Goal: Check status: Check status

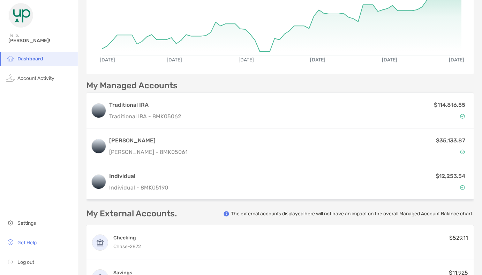
scroll to position [137, 0]
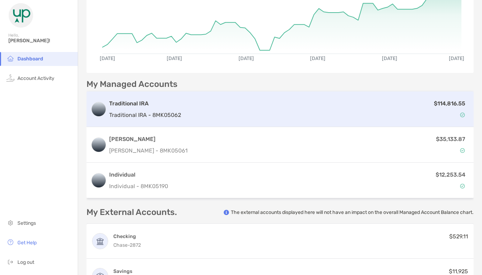
click at [223, 103] on div "$114,816.55" at bounding box center [326, 109] width 285 height 20
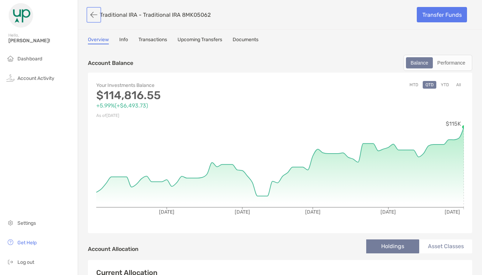
click at [96, 14] on button "button" at bounding box center [94, 14] width 12 height 13
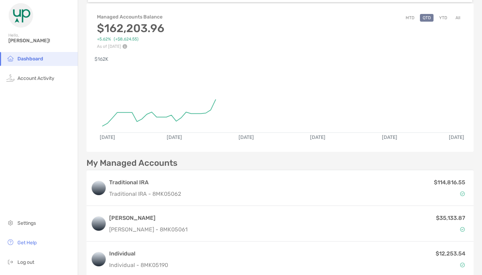
scroll to position [63, 0]
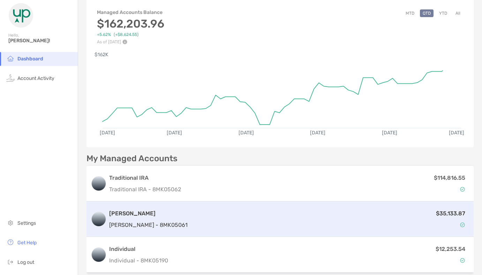
click at [153, 215] on h3 "[PERSON_NAME]" at bounding box center [148, 213] width 78 height 8
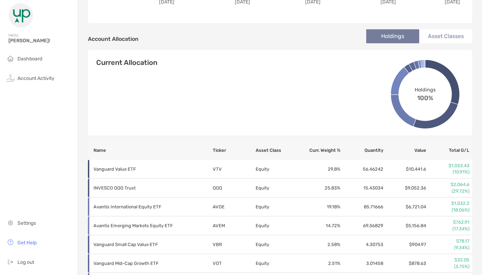
scroll to position [207, 0]
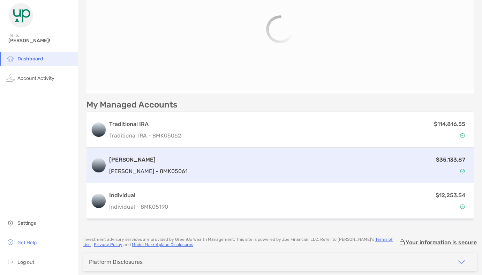
scroll to position [139, 0]
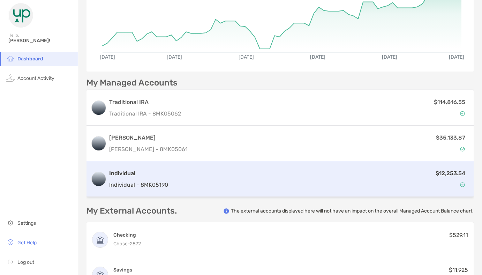
click at [135, 173] on h3 "Individual" at bounding box center [138, 173] width 59 height 8
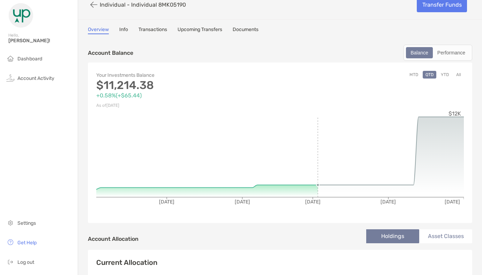
scroll to position [12, 0]
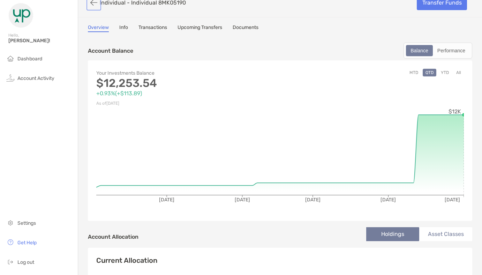
click at [94, 5] on button "button" at bounding box center [94, 2] width 12 height 13
